Goal: Task Accomplishment & Management: Manage account settings

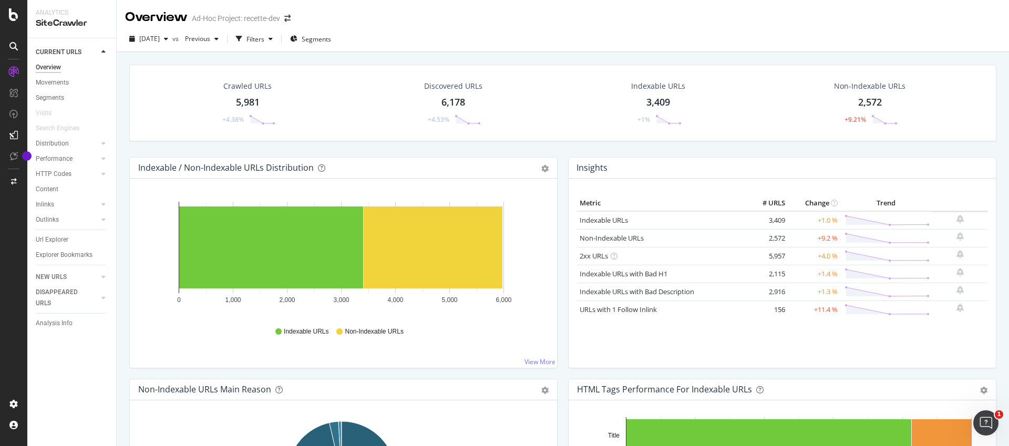
click at [225, 19] on div "Ad-Hoc Project: recette-dev" at bounding box center [236, 18] width 88 height 11
click at [569, 29] on div "[DATE] vs Previous Filters Segments" at bounding box center [563, 39] width 892 height 26
click at [168, 36] on icon "button" at bounding box center [166, 39] width 4 height 6
click at [180, 61] on div "[DATE]" at bounding box center [168, 59] width 57 height 9
click at [165, 14] on div "Overview" at bounding box center [156, 17] width 63 height 18
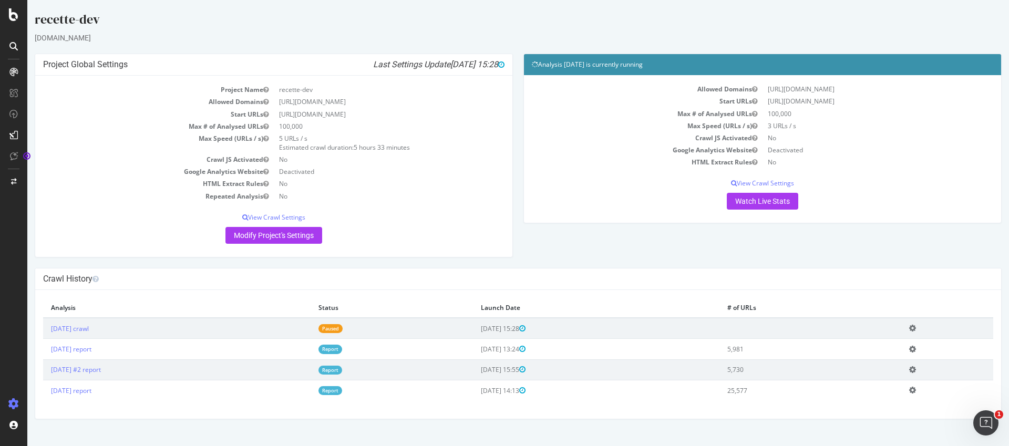
click at [916, 351] on icon at bounding box center [912, 349] width 7 height 8
click at [677, 246] on div "Project Global Settings Last Settings Update [DATE] 15:28 Project Name recette-…" at bounding box center [517, 161] width 977 height 214
click at [251, 328] on td "[DATE] crawl" at bounding box center [176, 328] width 267 height 21
click at [916, 327] on icon at bounding box center [912, 328] width 7 height 8
click at [588, 253] on div "Project Global Settings Last Settings Update [DATE] 15:28 Project Name recette-…" at bounding box center [517, 161] width 977 height 214
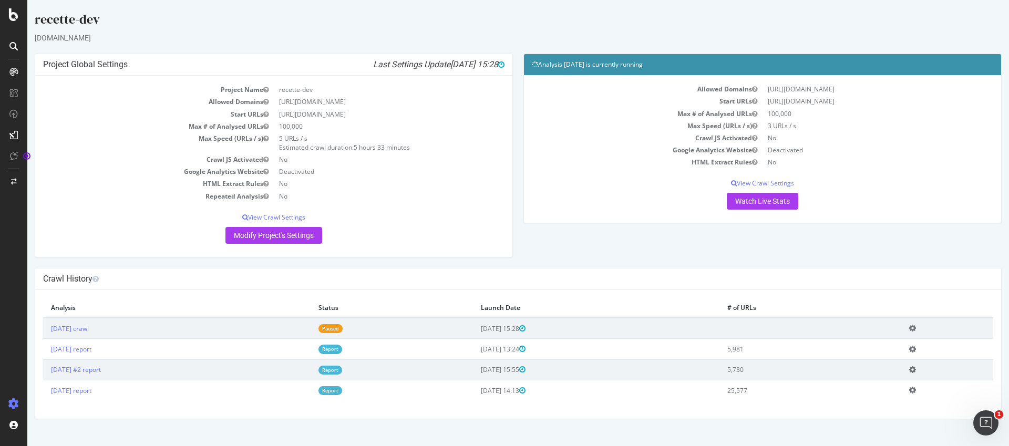
click at [916, 352] on icon at bounding box center [912, 349] width 7 height 8
click at [921, 333] on td "Add name Delete analysis" at bounding box center [947, 328] width 92 height 21
click at [916, 328] on icon at bounding box center [912, 328] width 7 height 8
click at [840, 281] on h4 "Crawl History" at bounding box center [518, 279] width 950 height 11
click at [278, 218] on p "View Crawl Settings" at bounding box center [273, 217] width 461 height 9
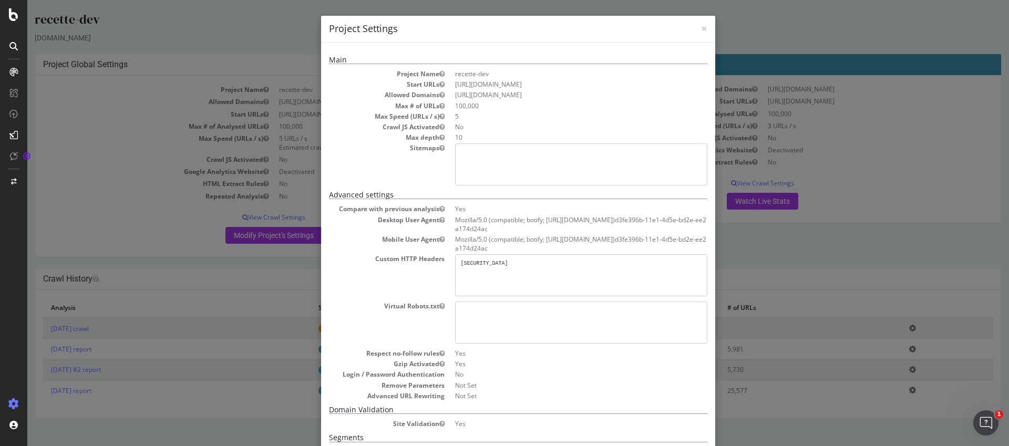
click at [462, 258] on pre "[SECURITY_DATA]" at bounding box center [581, 275] width 252 height 42
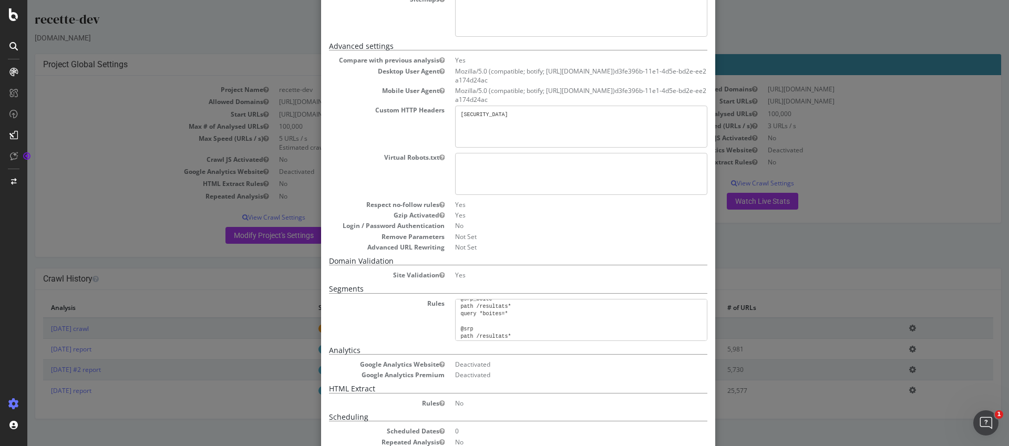
scroll to position [509, 0]
click at [96, 212] on div "× Close Project Settings Main Project Name recette-dev Start URLs [URL][DOMAIN_…" at bounding box center [518, 223] width 982 height 446
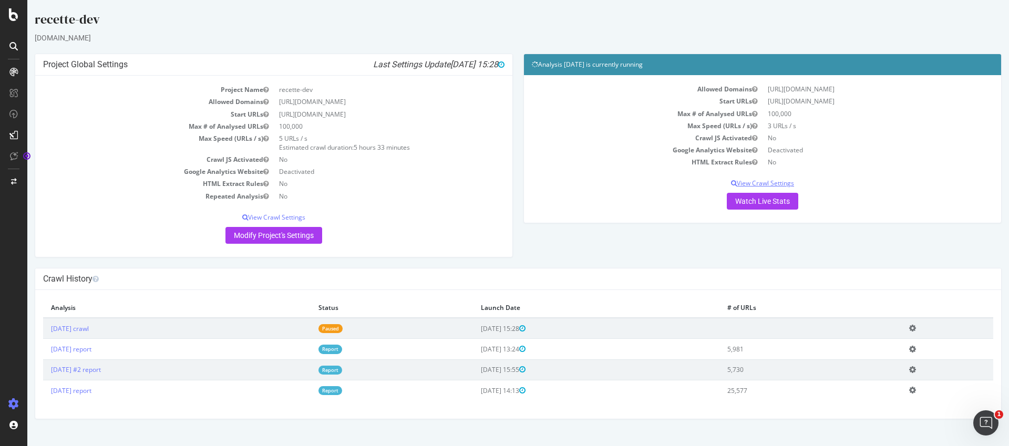
click at [756, 181] on p "View Crawl Settings" at bounding box center [762, 183] width 461 height 9
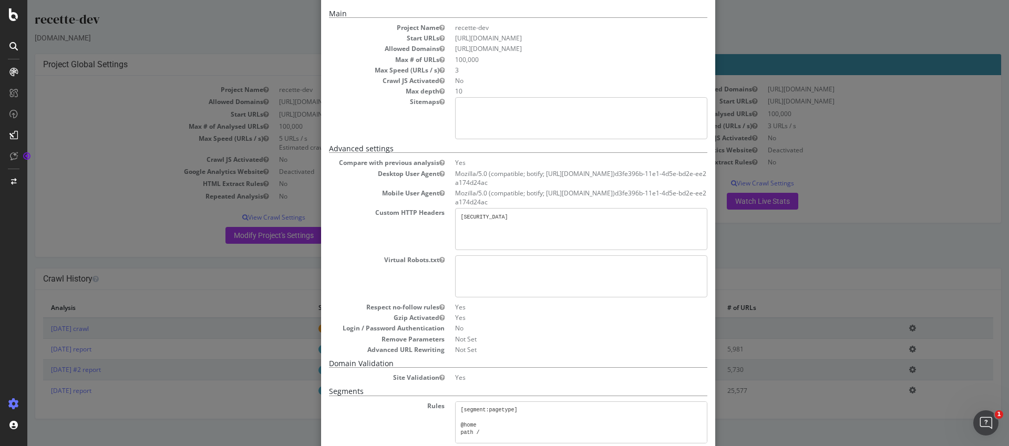
scroll to position [0, 0]
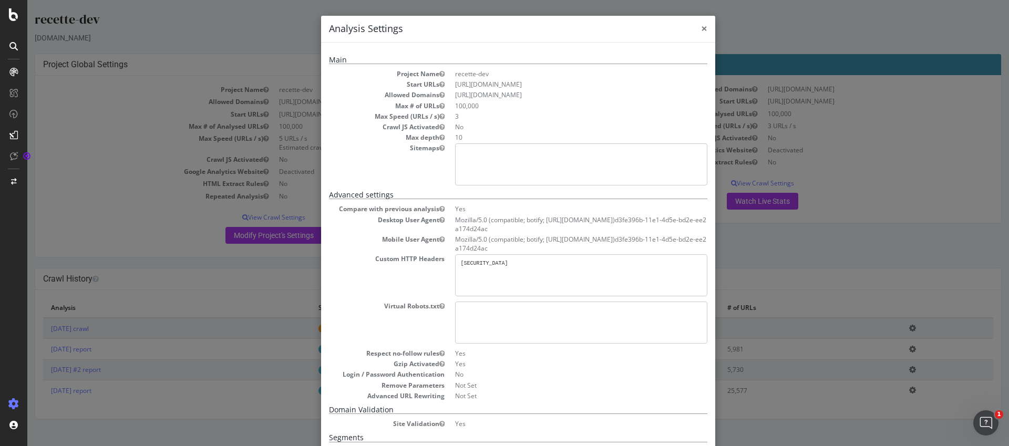
click at [701, 27] on span "×" at bounding box center [704, 28] width 6 height 15
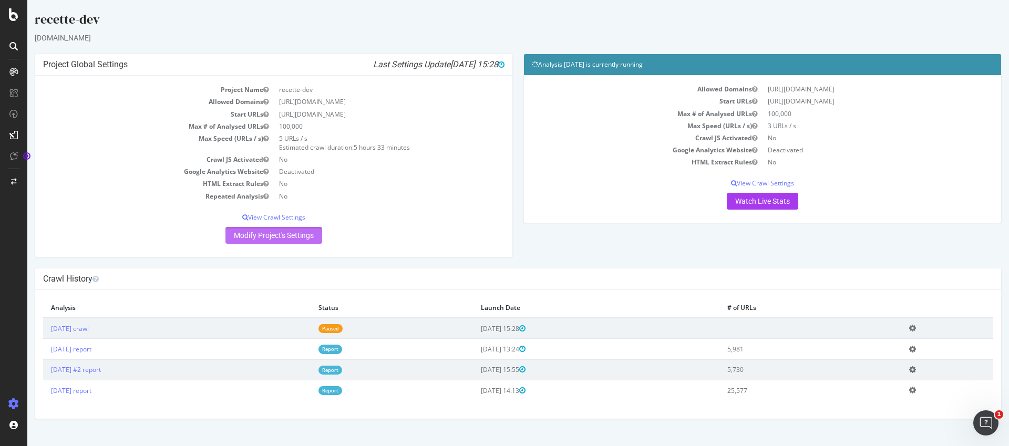
click at [258, 238] on link "Modify Project's Settings" at bounding box center [273, 235] width 97 height 17
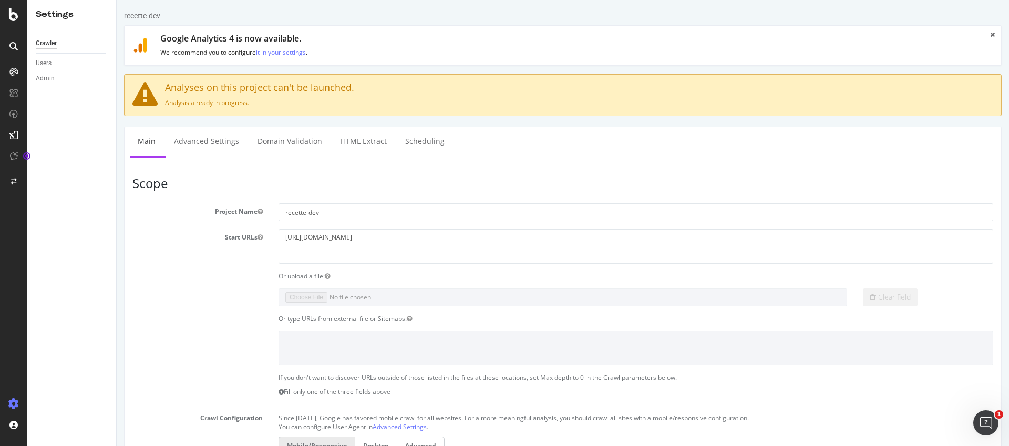
click at [289, 195] on article "Scope Project Name recette-dev Start URLs [URL][DOMAIN_NAME] Or upload a file: …" at bounding box center [562, 406] width 861 height 459
click at [309, 211] on input "recette-dev" at bounding box center [636, 212] width 715 height 18
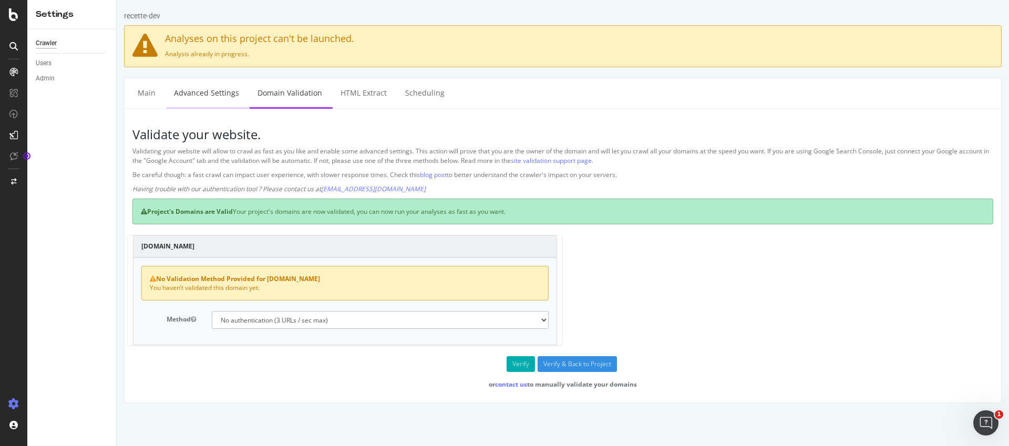
click at [222, 93] on link "Advanced Settings" at bounding box center [206, 92] width 81 height 29
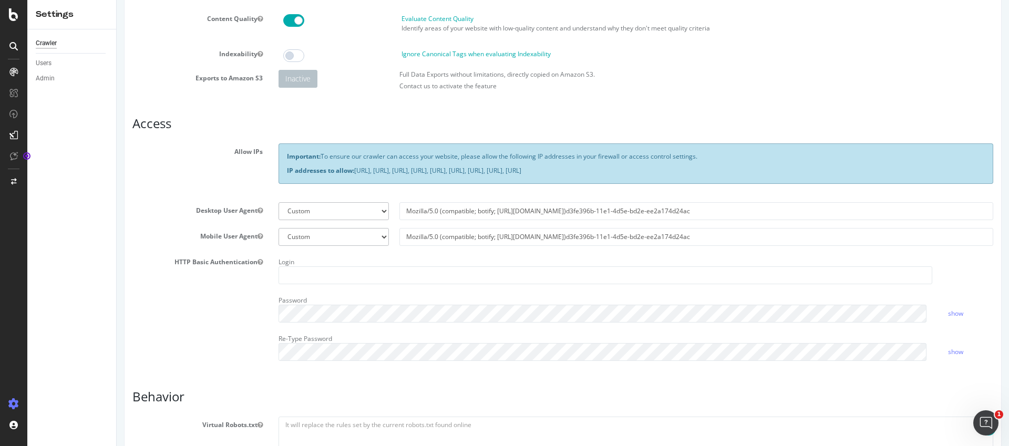
scroll to position [149, 0]
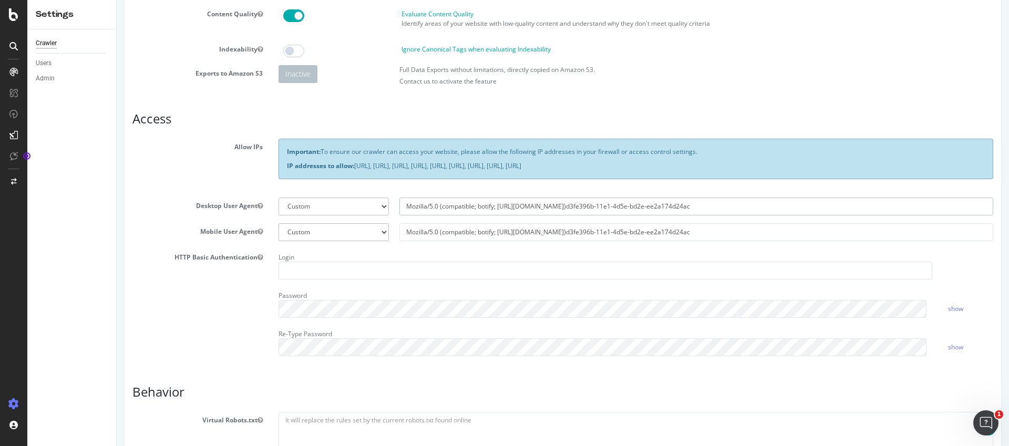
click at [546, 210] on input "Mozilla/5.0 (compatible; botify; [URL][DOMAIN_NAME])d3fe396b-11e1-4d5e-bd2e-ee2…" at bounding box center [696, 207] width 594 height 18
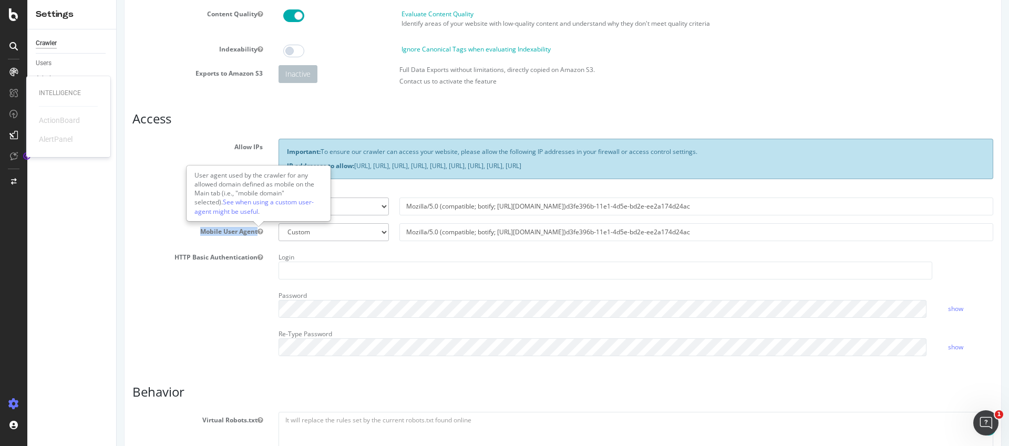
drag, startPoint x: 204, startPoint y: 230, endPoint x: 254, endPoint y: 233, distance: 50.5
click at [254, 233] on label "Mobile User Agent" at bounding box center [198, 229] width 146 height 13
copy label "Mobile User Agent"
click at [461, 236] on input "Mozilla/5.0 (compatible; botify; [URL][DOMAIN_NAME])d3fe396b-11e1-4d5e-bd2e-ee2…" at bounding box center [696, 232] width 594 height 18
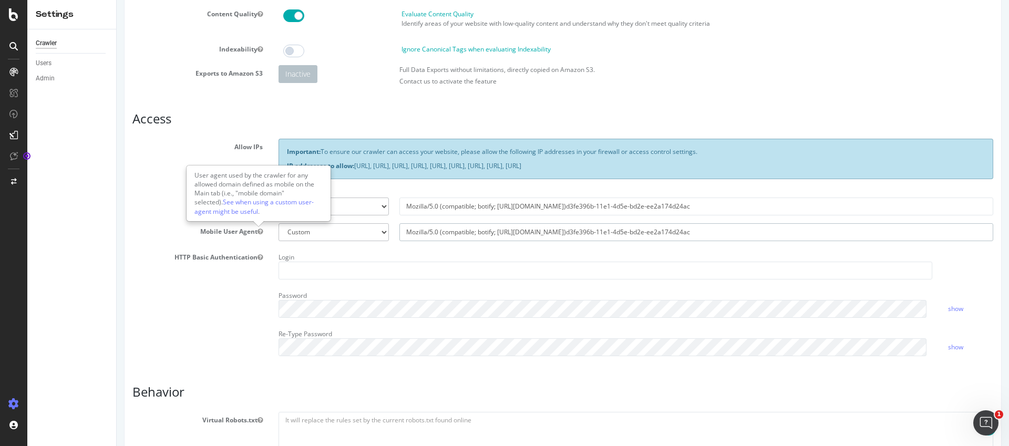
click at [461, 236] on input "Mozilla/5.0 (compatible; botify; [URL][DOMAIN_NAME])d3fe396b-11e1-4d5e-bd2e-ee2…" at bounding box center [696, 232] width 594 height 18
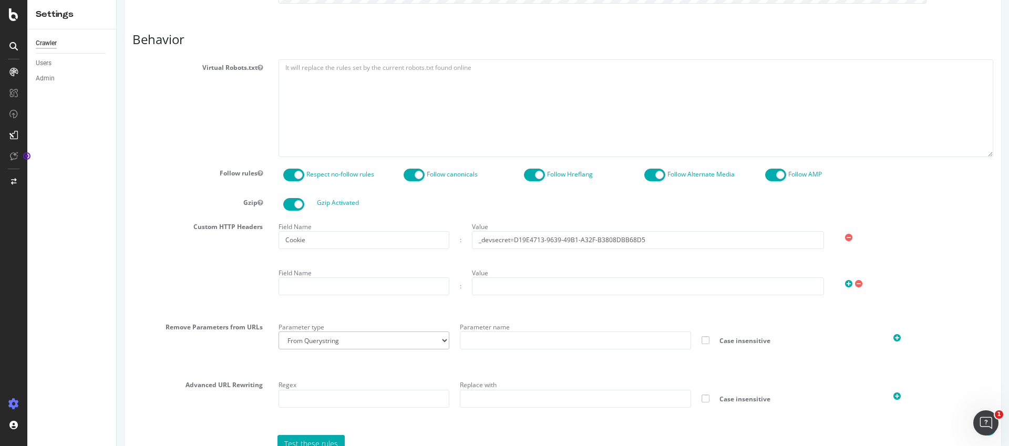
scroll to position [572, 0]
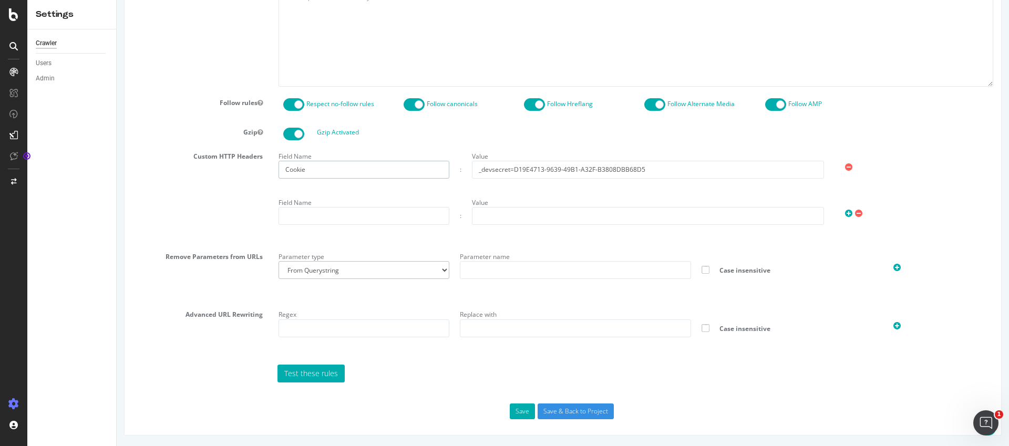
click at [313, 174] on input "Cookie" at bounding box center [364, 170] width 171 height 18
click at [509, 164] on input "_devsecret=D19E4713-9639-49B1-A32F-B3808DBB68D5" at bounding box center [648, 170] width 352 height 18
click at [510, 168] on input "_devsecret=D19E4713-9639-49B1-A32F-B3808DBB68D5" at bounding box center [648, 170] width 352 height 18
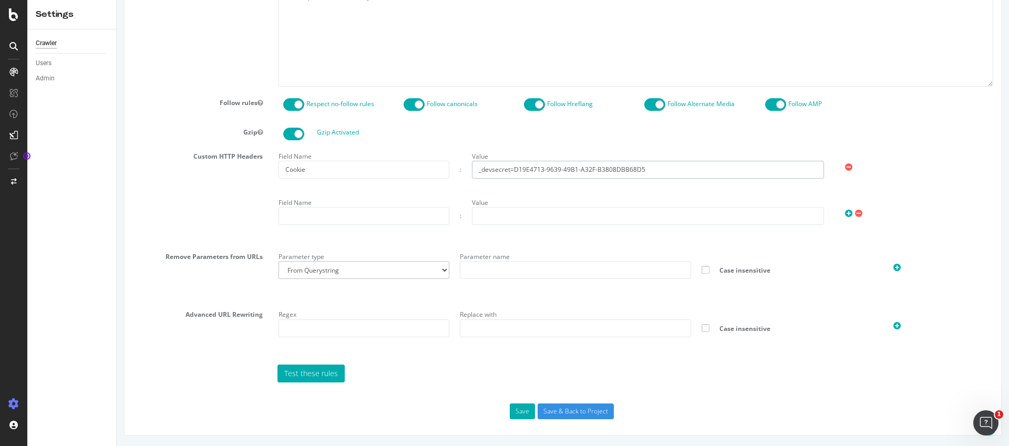
click at [510, 168] on input "_devsecret=D19E4713-9639-49B1-A32F-B3808DBB68D5" at bounding box center [648, 170] width 352 height 18
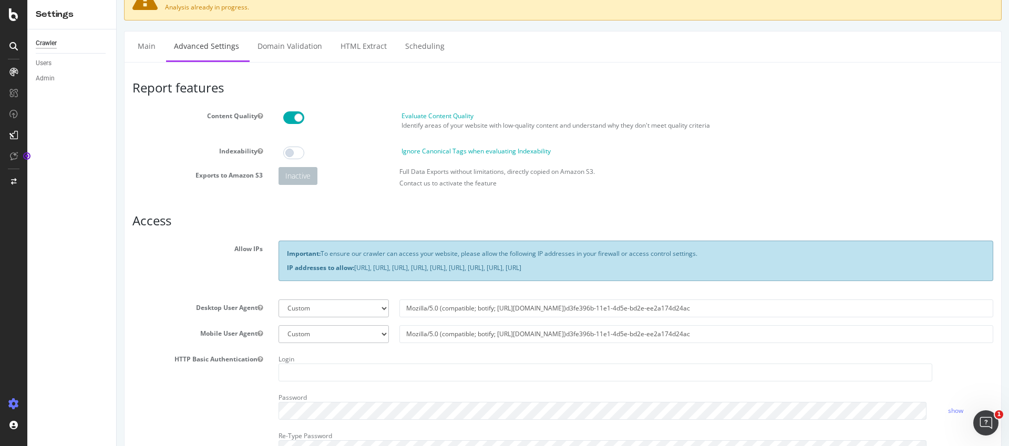
scroll to position [47, 0]
